Goal: Transaction & Acquisition: Purchase product/service

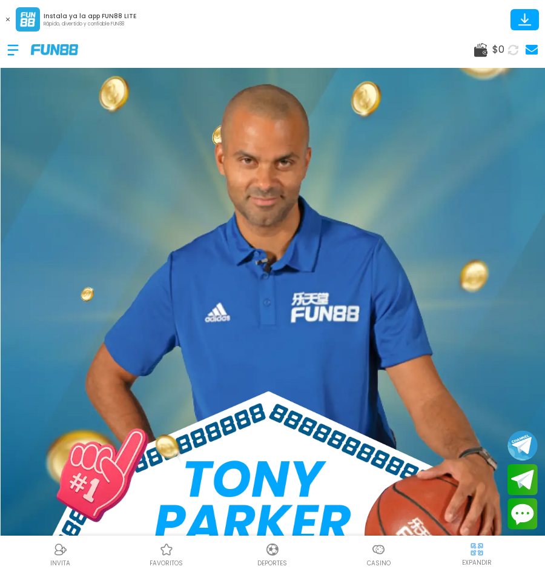
click at [486, 48] on icon at bounding box center [480, 50] width 13 height 14
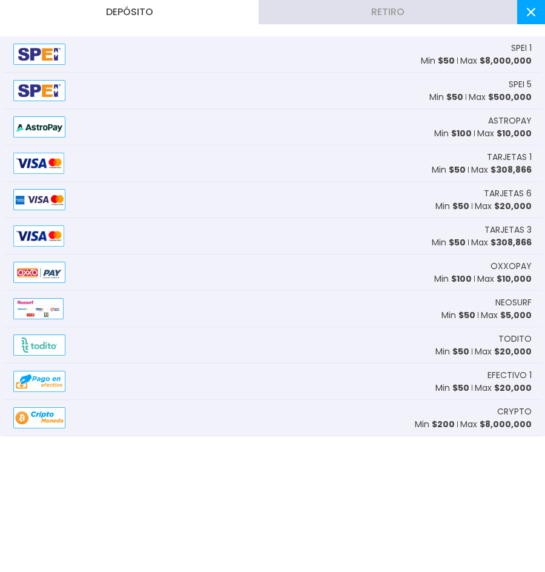
click at [87, 172] on div "TARJETAS 1 Min $ 50 Max $ 308,866" at bounding box center [273, 163] width 538 height 36
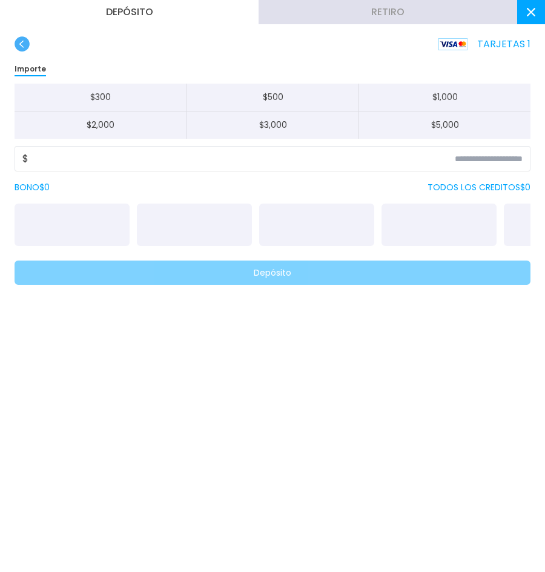
click at [242, 104] on button "$ 500" at bounding box center [273, 98] width 172 height 28
type input "***"
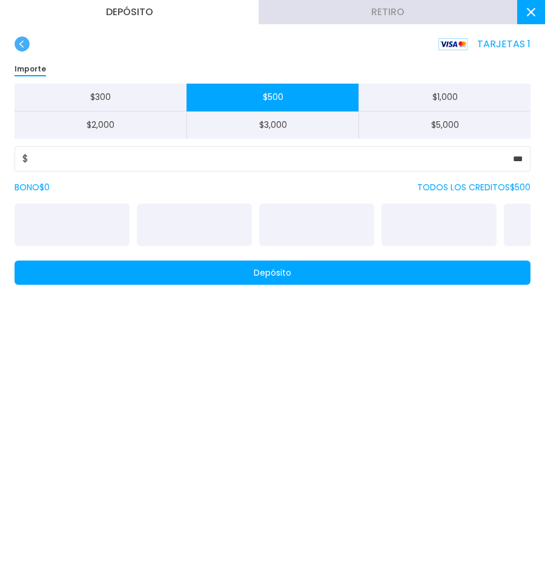
click at [348, 283] on button "Depósito" at bounding box center [273, 272] width 516 height 24
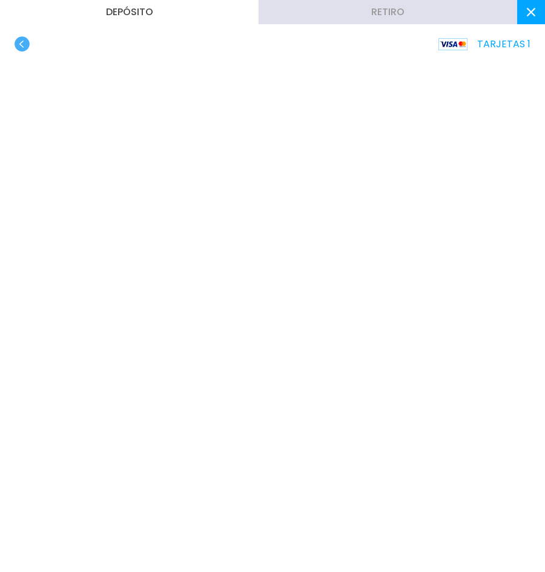
click at [530, 17] on button at bounding box center [531, 12] width 28 height 24
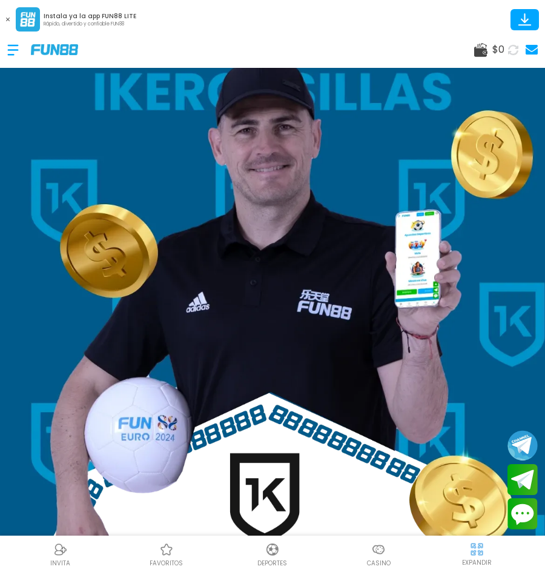
drag, startPoint x: 7, startPoint y: 48, endPoint x: 15, endPoint y: 45, distance: 8.2
click at [13, 46] on div at bounding box center [19, 50] width 24 height 36
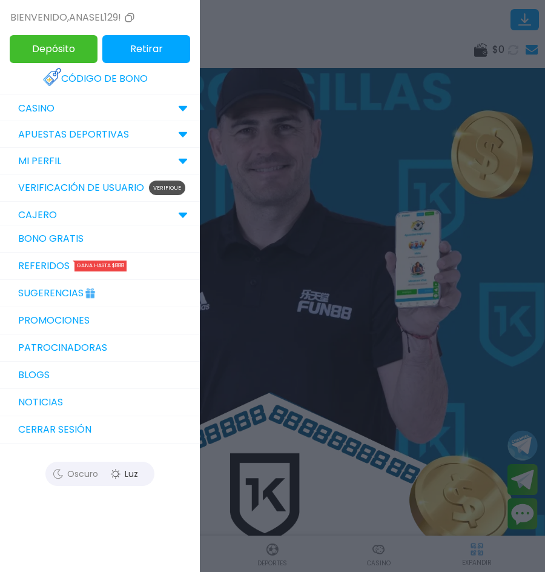
click at [377, 81] on div at bounding box center [272, 286] width 545 height 572
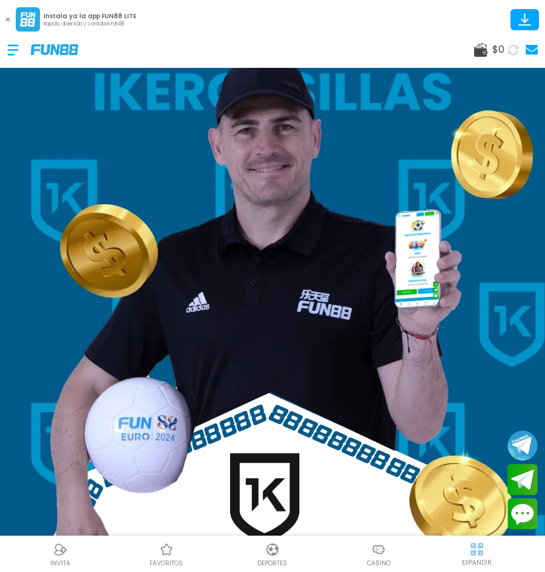
click at [532, 46] on use at bounding box center [532, 50] width 12 height 10
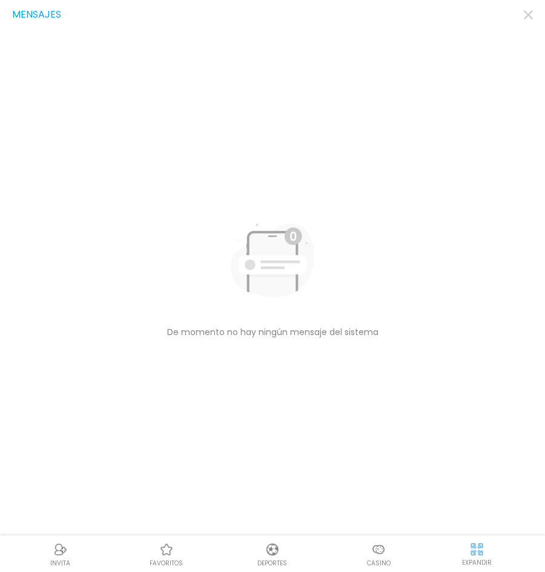
click at [521, 16] on div "Mensajes" at bounding box center [272, 14] width 521 height 15
click at [529, 18] on icon "button" at bounding box center [528, 14] width 9 height 9
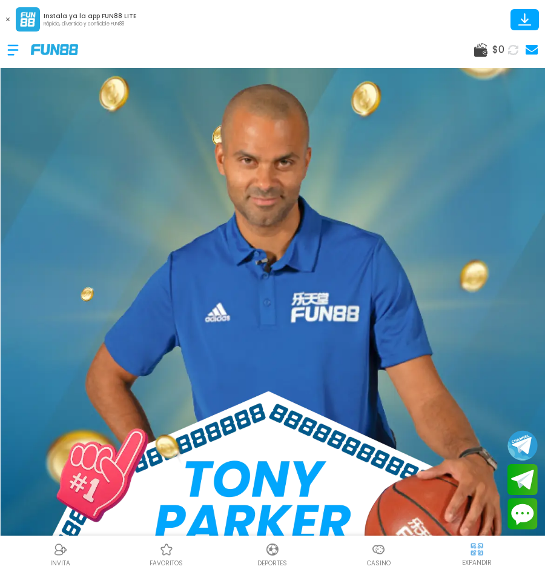
click at [493, 53] on span "$ 0" at bounding box center [498, 49] width 12 height 15
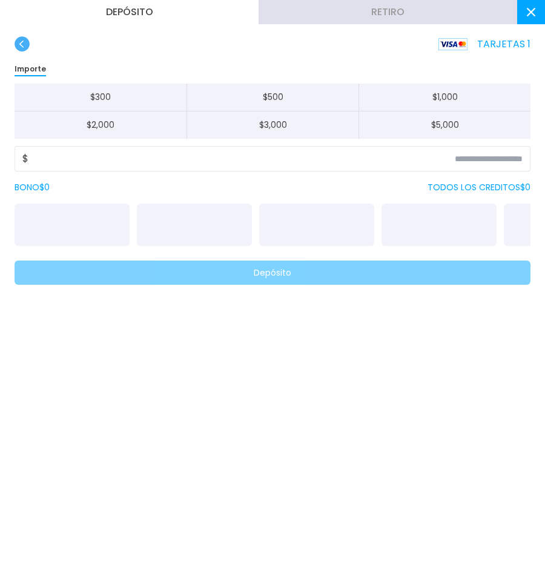
click at [228, 92] on button "$ 500" at bounding box center [273, 98] width 172 height 28
type input "***"
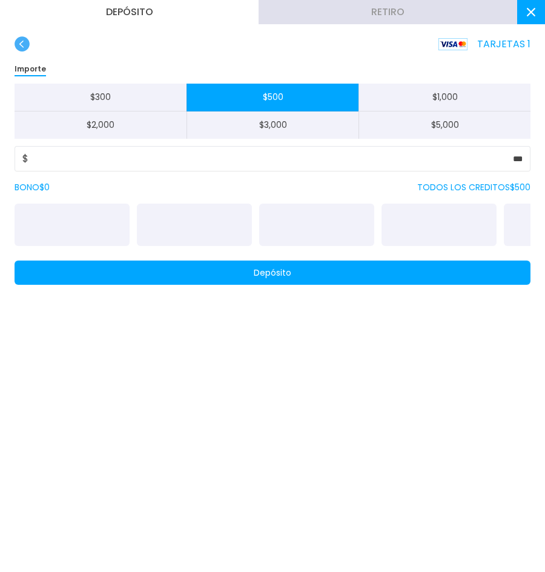
click at [290, 273] on button "Depósito" at bounding box center [273, 272] width 516 height 24
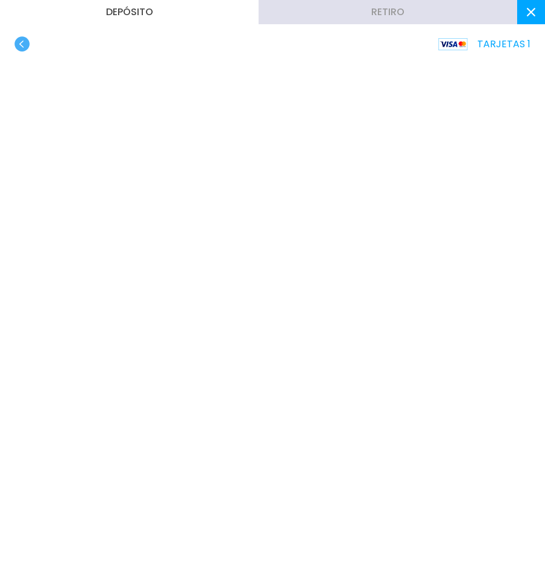
click at [15, 47] on icon "button" at bounding box center [22, 43] width 15 height 15
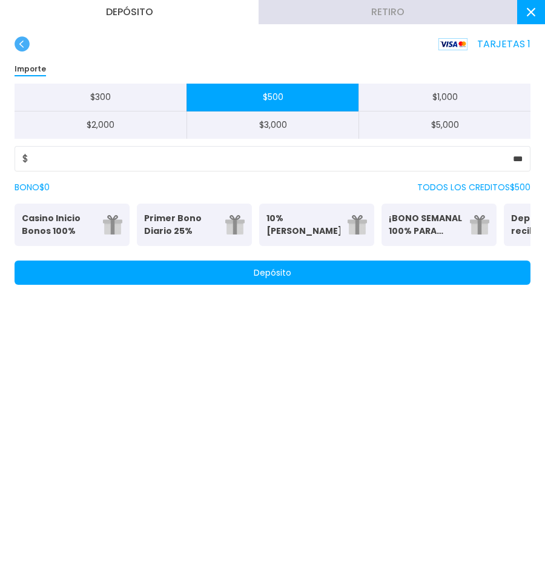
click at [28, 44] on use "button" at bounding box center [22, 43] width 15 height 15
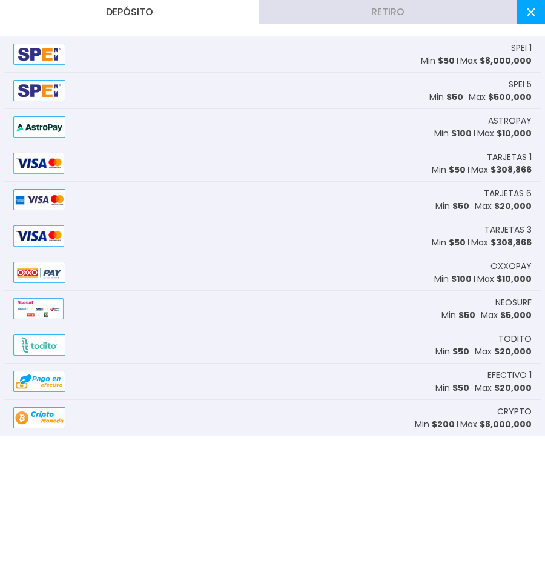
click at [108, 200] on div "TARJETAS 6 Min $ 50 Max $ 20,000" at bounding box center [273, 200] width 538 height 36
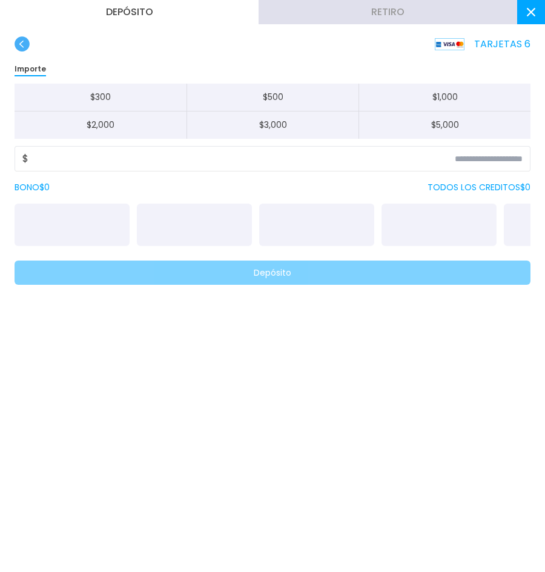
click at [285, 99] on button "$ 500" at bounding box center [273, 98] width 172 height 28
type input "***"
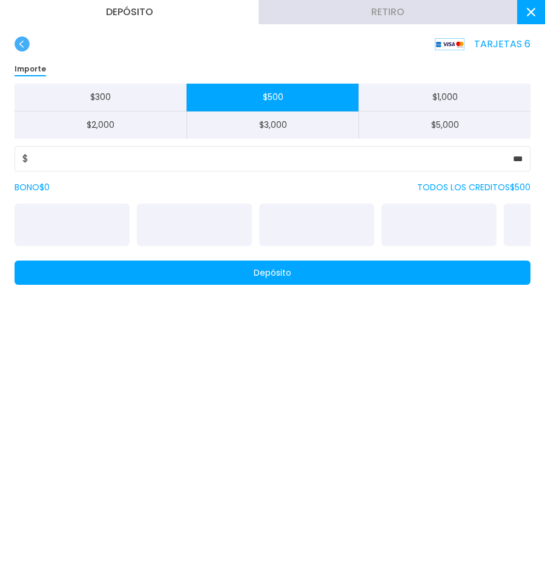
click at [334, 280] on button "Depósito" at bounding box center [273, 272] width 516 height 24
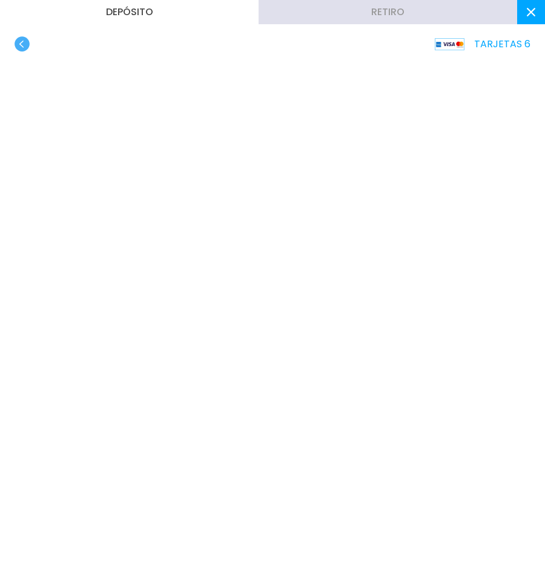
click at [24, 47] on use "button" at bounding box center [22, 43] width 15 height 15
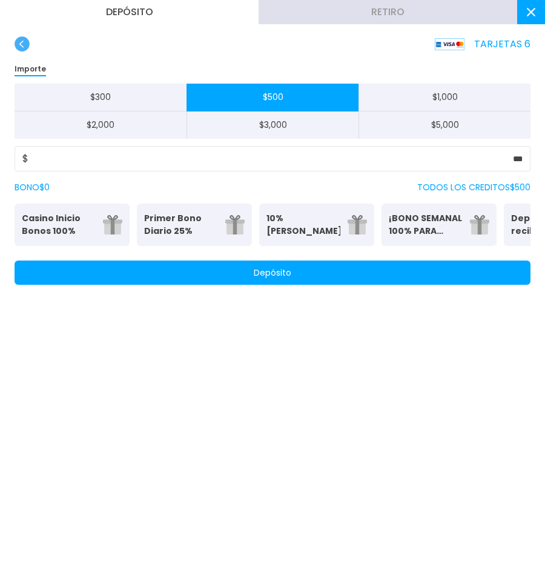
click at [27, 50] on div "TARJETAS 6" at bounding box center [273, 43] width 516 height 15
click at [24, 50] on use "button" at bounding box center [22, 43] width 15 height 15
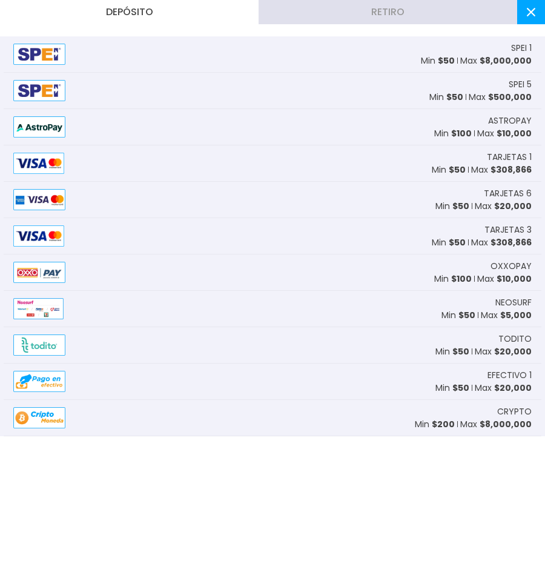
click at [99, 233] on div "TARJETAS 3 Min $ 50 Max $ 308,866" at bounding box center [273, 236] width 538 height 36
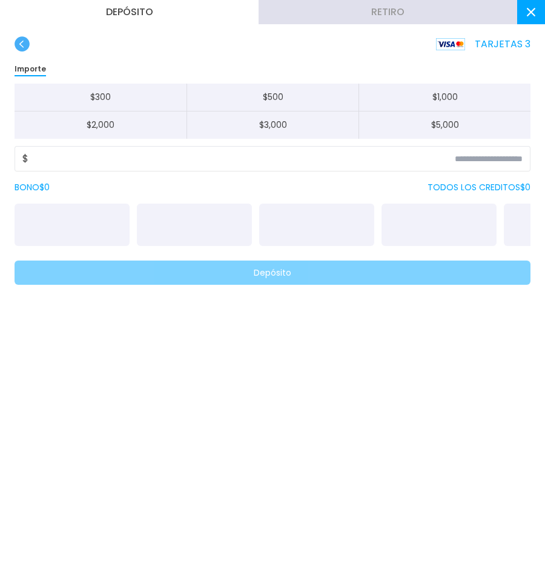
click at [262, 96] on button "$ 500" at bounding box center [273, 98] width 172 height 28
type input "***"
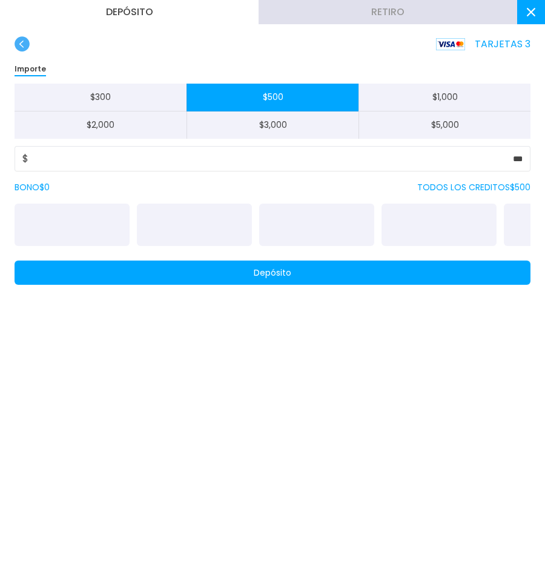
click at [299, 275] on button "Depósito" at bounding box center [273, 272] width 516 height 24
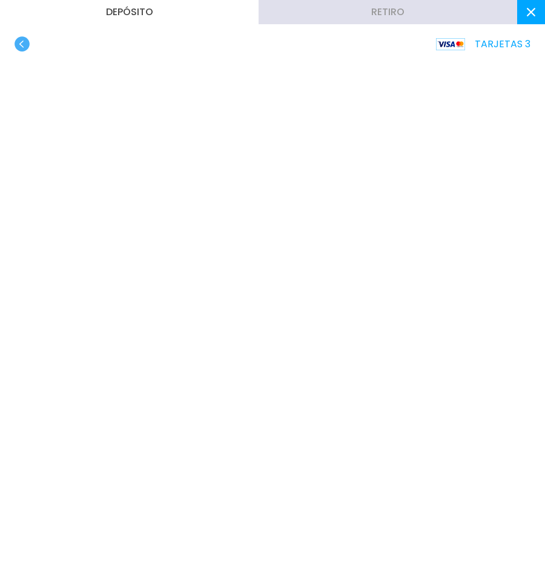
click at [21, 42] on use "button" at bounding box center [22, 43] width 15 height 15
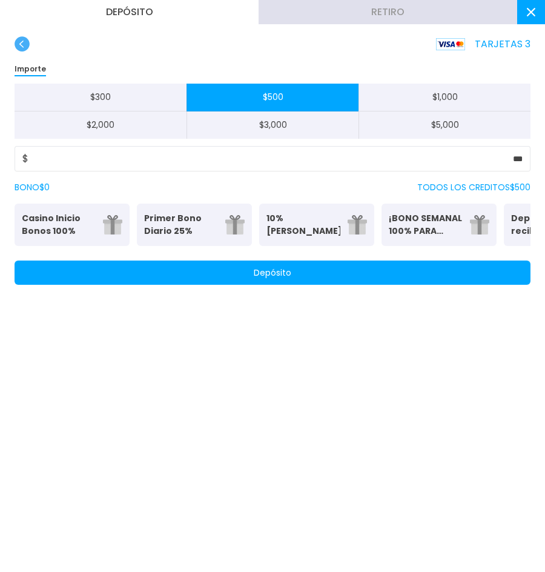
click at [24, 48] on use "button" at bounding box center [22, 43] width 15 height 15
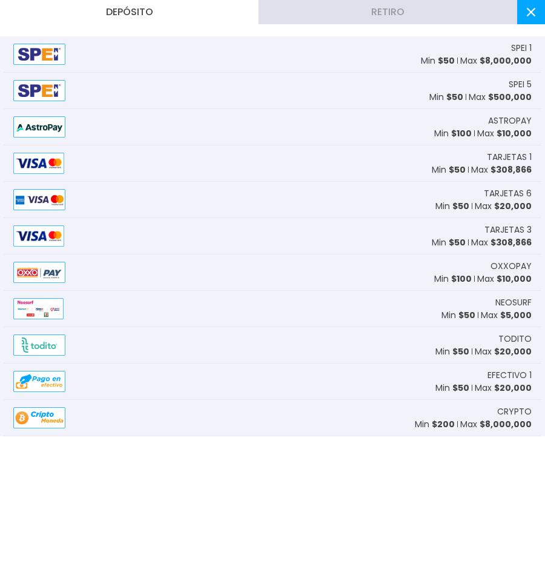
click at [84, 207] on div "TARJETAS 6 Min $ 50 Max $ 20,000" at bounding box center [273, 200] width 538 height 36
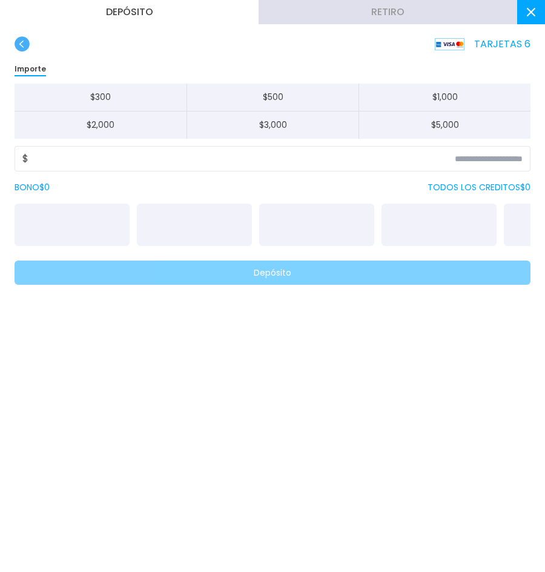
click at [272, 90] on button "$ 500" at bounding box center [273, 98] width 172 height 28
type input "***"
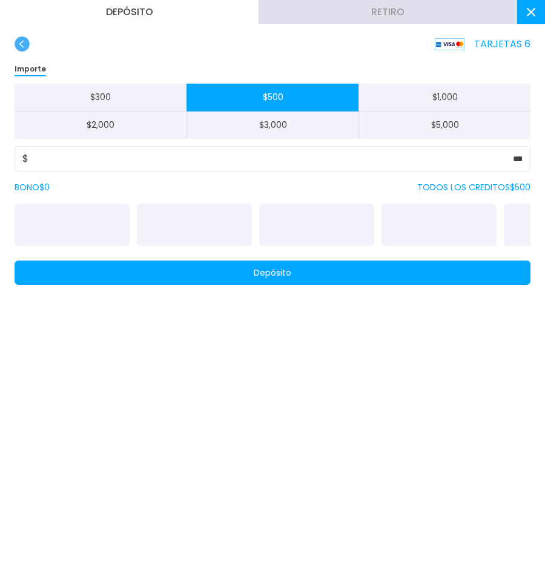
click at [284, 282] on button "Depósito" at bounding box center [273, 272] width 516 height 24
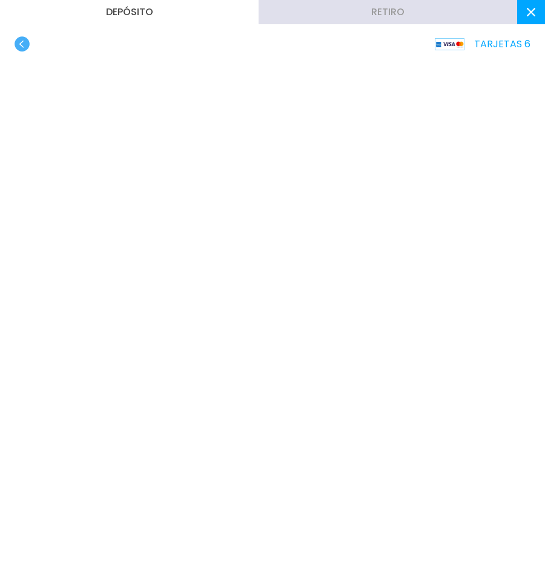
click at [19, 46] on use "button" at bounding box center [22, 43] width 15 height 15
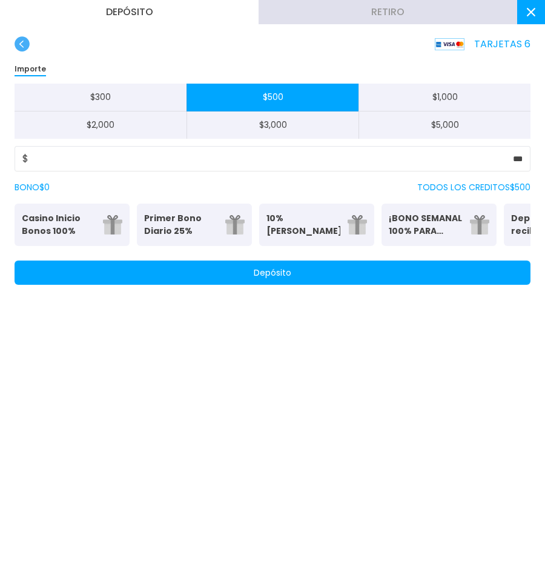
click at [27, 45] on use "button" at bounding box center [22, 43] width 15 height 15
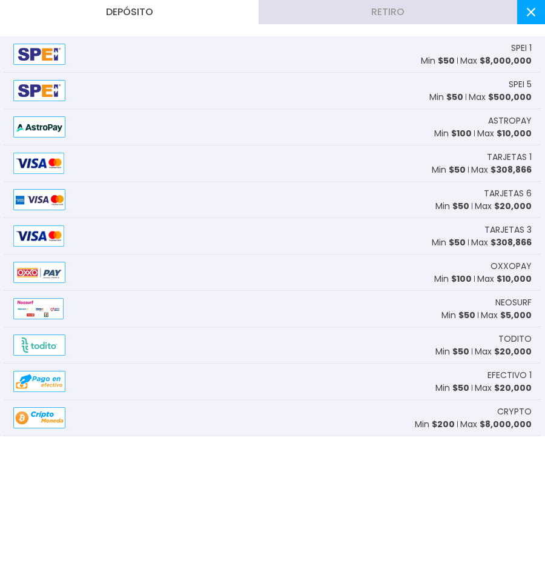
click at [88, 160] on div "TARJETAS 1 Min $ 50 Max $ 308,866" at bounding box center [273, 163] width 538 height 36
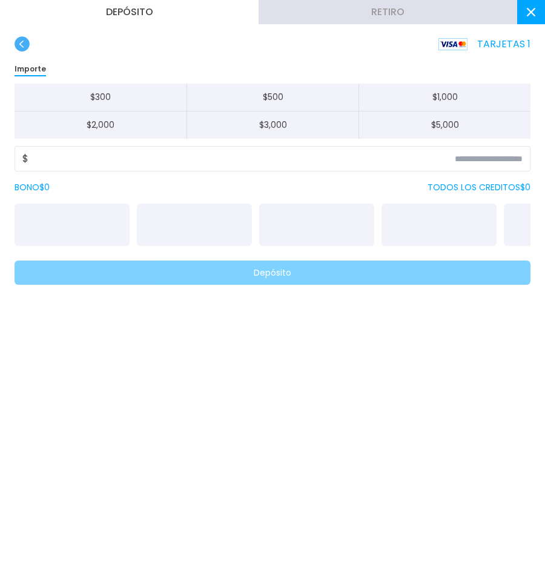
click at [289, 93] on button "$ 500" at bounding box center [273, 98] width 172 height 28
type input "***"
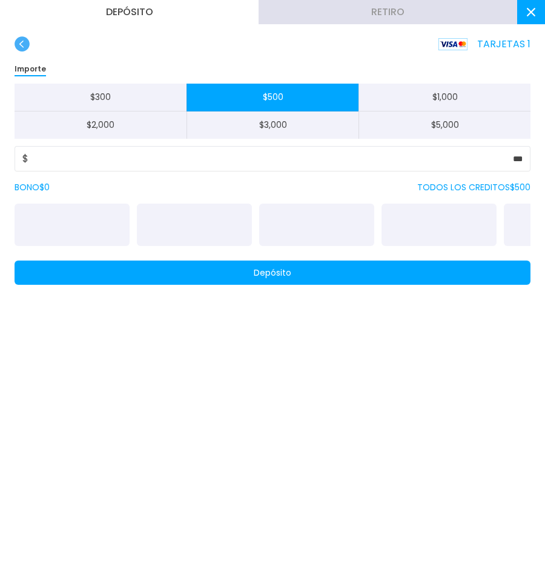
click at [301, 283] on button "Depósito" at bounding box center [273, 272] width 516 height 24
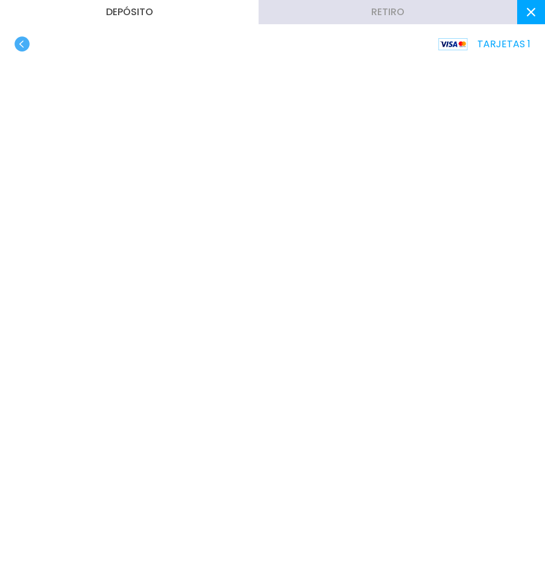
click at [18, 43] on use "button" at bounding box center [22, 43] width 15 height 15
